Goal: Information Seeking & Learning: Learn about a topic

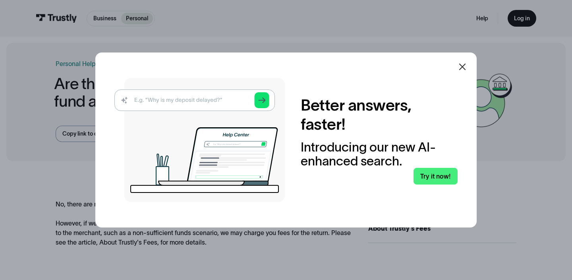
click at [465, 78] on div "Better answers, faster! Introducing our new AI-enhanced search. Try it now!" at bounding box center [285, 139] width 381 height 175
click at [465, 71] on icon at bounding box center [463, 67] width 10 height 10
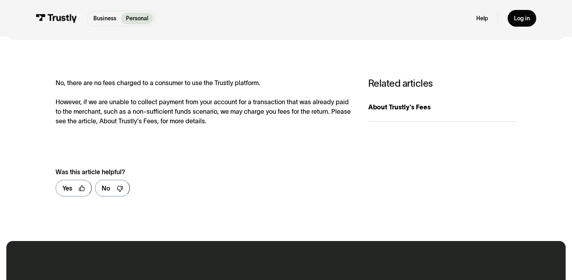
scroll to position [122, 0]
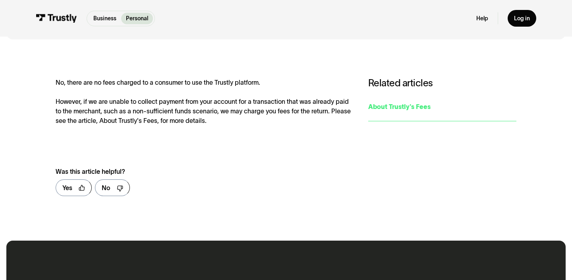
click at [405, 94] on link "About Trustly's Fees" at bounding box center [442, 106] width 148 height 29
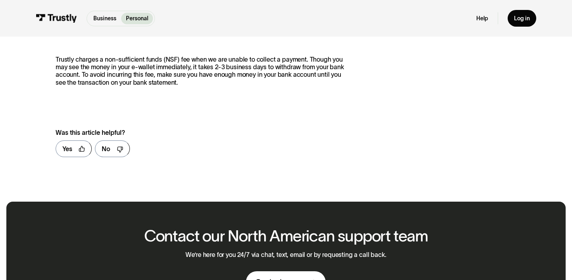
scroll to position [88, 0]
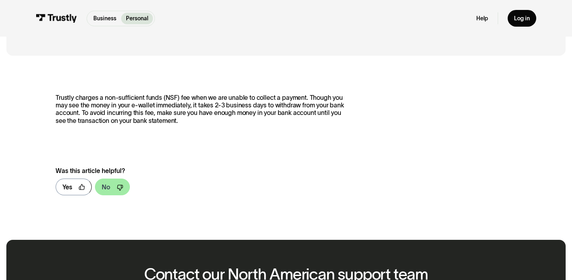
click at [112, 184] on link "No" at bounding box center [112, 186] width 35 height 17
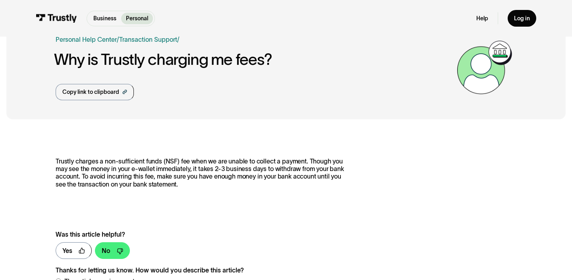
scroll to position [0, 0]
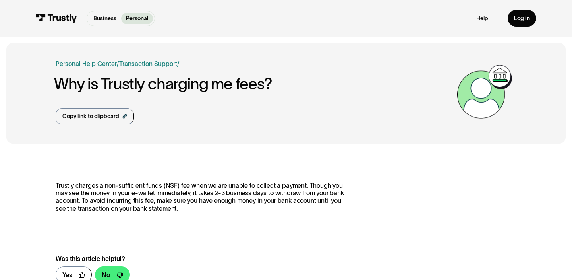
click at [61, 22] on img at bounding box center [56, 18] width 41 height 9
